Goal: Find specific page/section: Find specific page/section

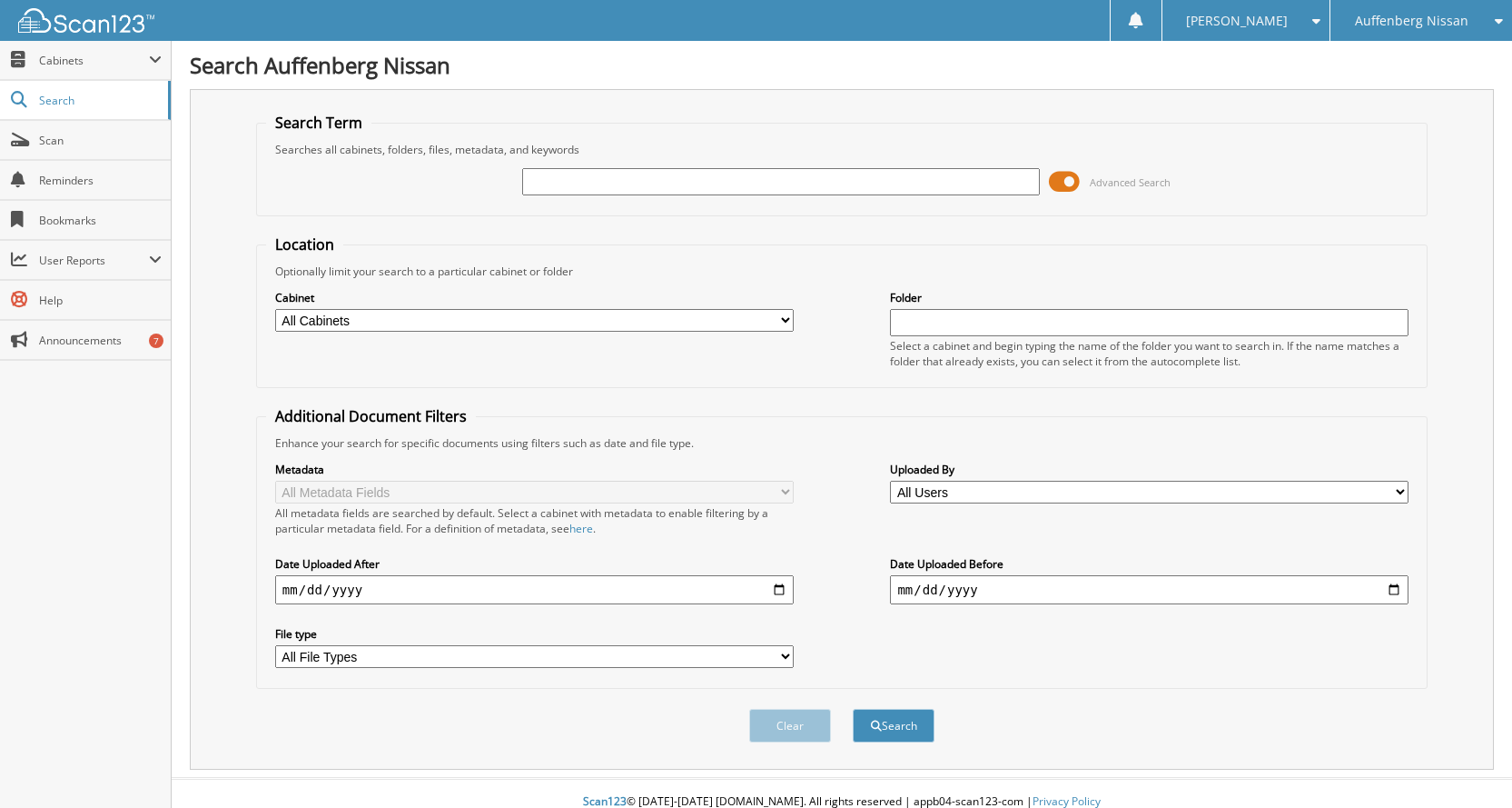
click at [839, 255] on fieldset "Location Optionally limit your search to a particular cabinet or folder Cabinet…" at bounding box center [841, 311] width 1171 height 153
click at [1423, 21] on span "Auffenberg Nissan" at bounding box center [1413, 20] width 114 height 11
click at [906, 131] on fieldset "Search Term Searches all cabinets, folders, files, metadata, and keywords Advan…" at bounding box center [841, 164] width 1171 height 103
click at [438, 378] on fieldset "Location Optionally limit your search to a particular cabinet or folder Cabinet…" at bounding box center [841, 311] width 1171 height 153
click at [1375, 11] on div "Auffenberg Nissan" at bounding box center [1421, 20] width 163 height 41
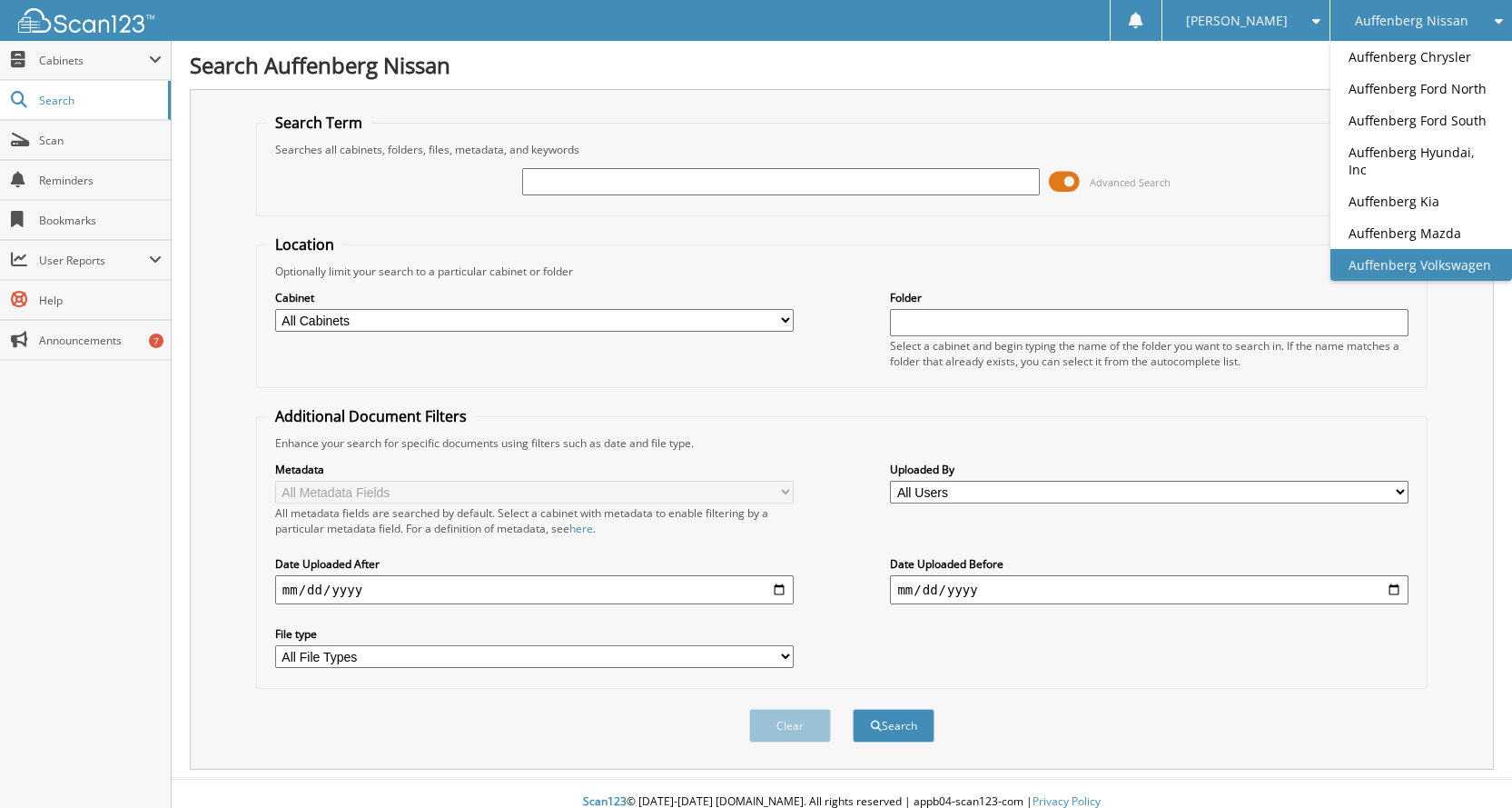
click at [1441, 249] on link "Auffenberg Volkswagen" at bounding box center [1421, 265] width 181 height 32
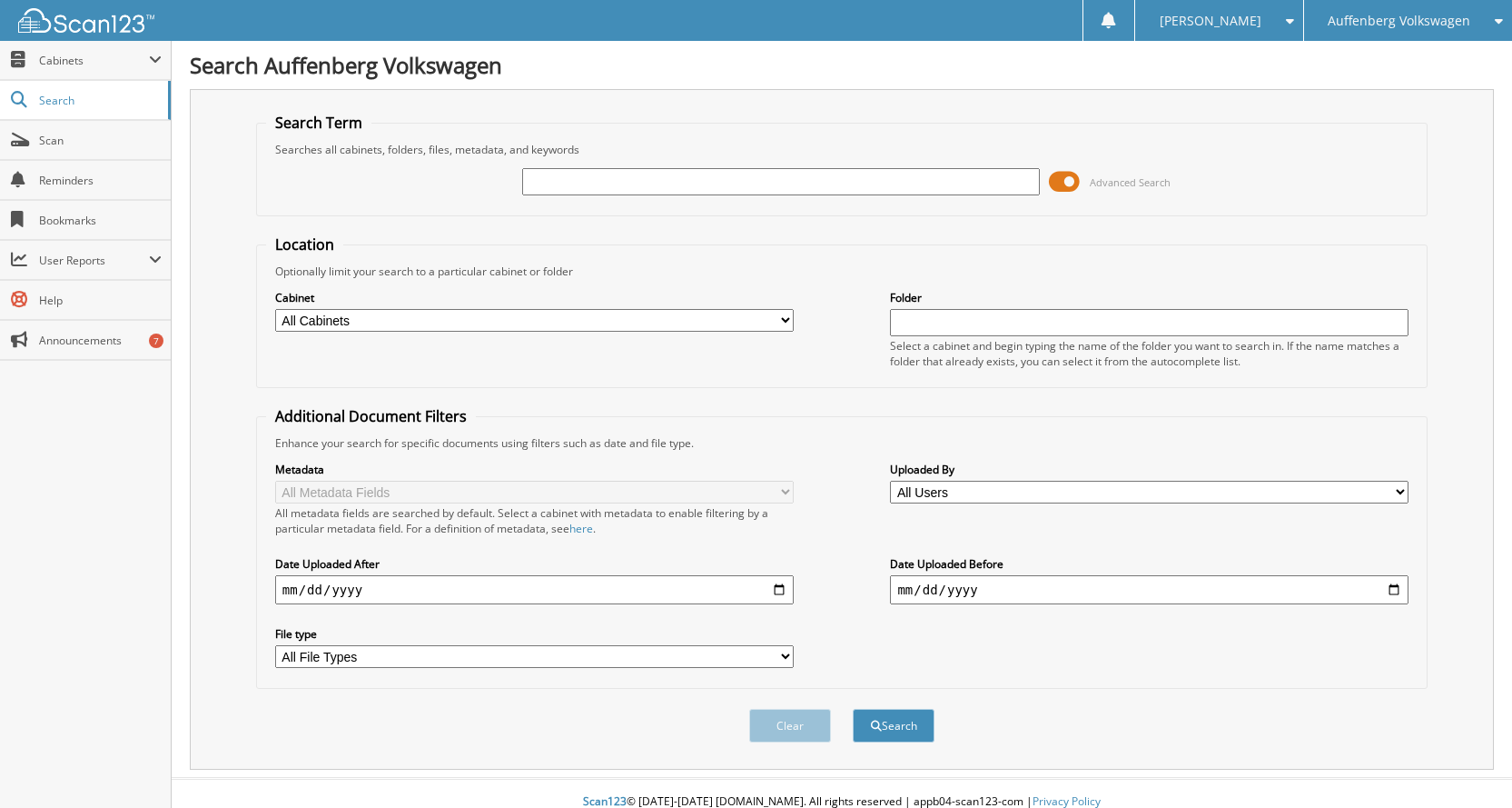
type input "4"
type input "754486"
click at [853, 709] on button "Search" at bounding box center [893, 725] width 82 height 34
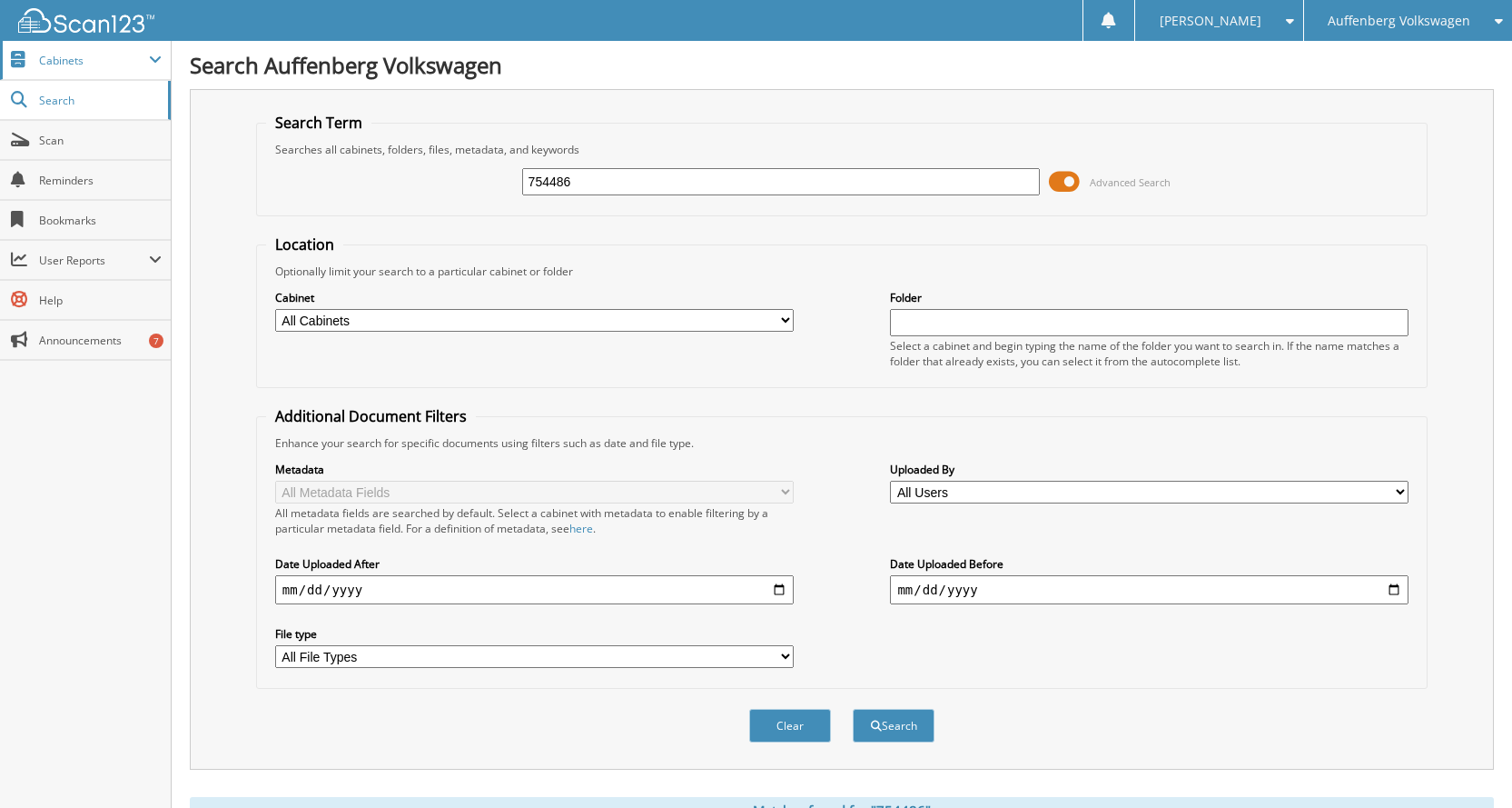
click at [69, 58] on span "Cabinets" at bounding box center [94, 61] width 110 height 15
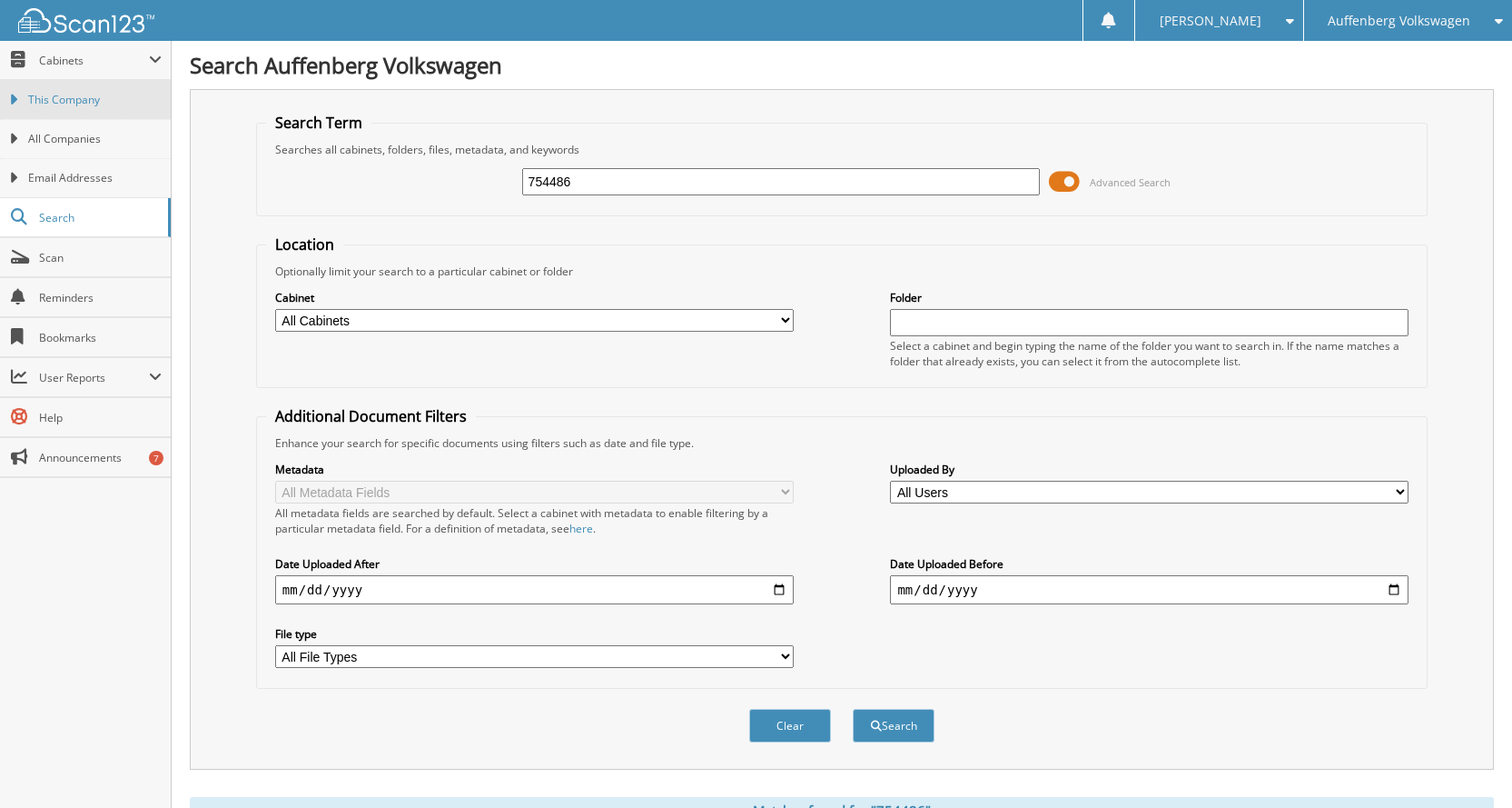
click at [52, 99] on span "This Company" at bounding box center [95, 99] width 133 height 16
